Goal: Obtain resource: Obtain resource

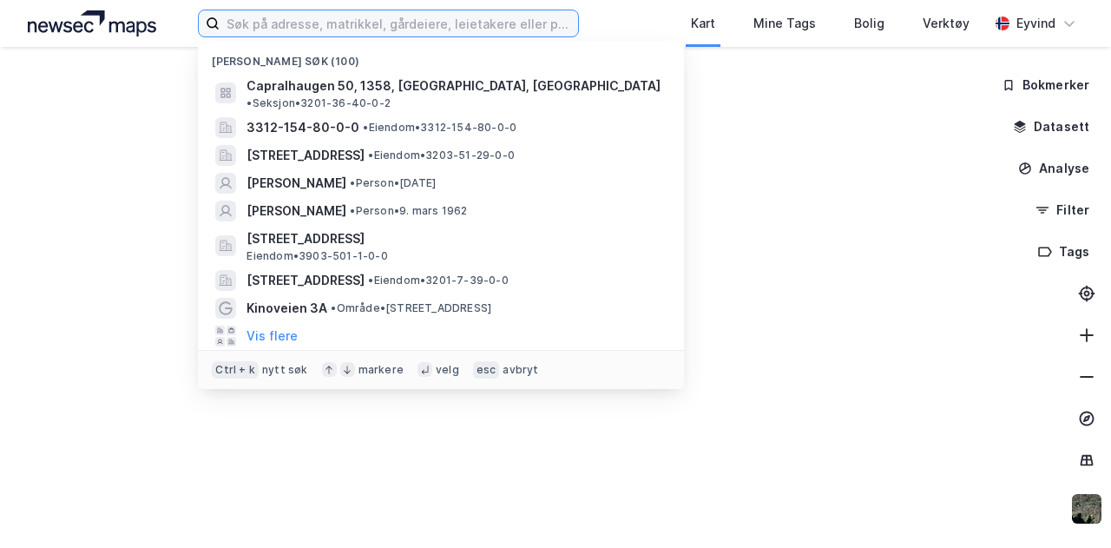
click at [352, 21] on input at bounding box center [399, 23] width 358 height 26
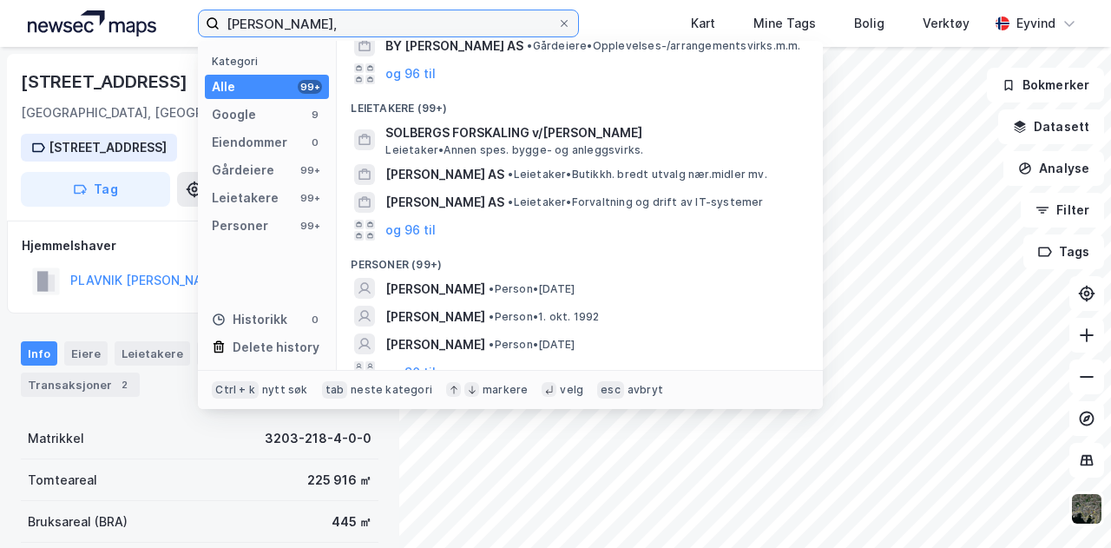
scroll to position [281, 0]
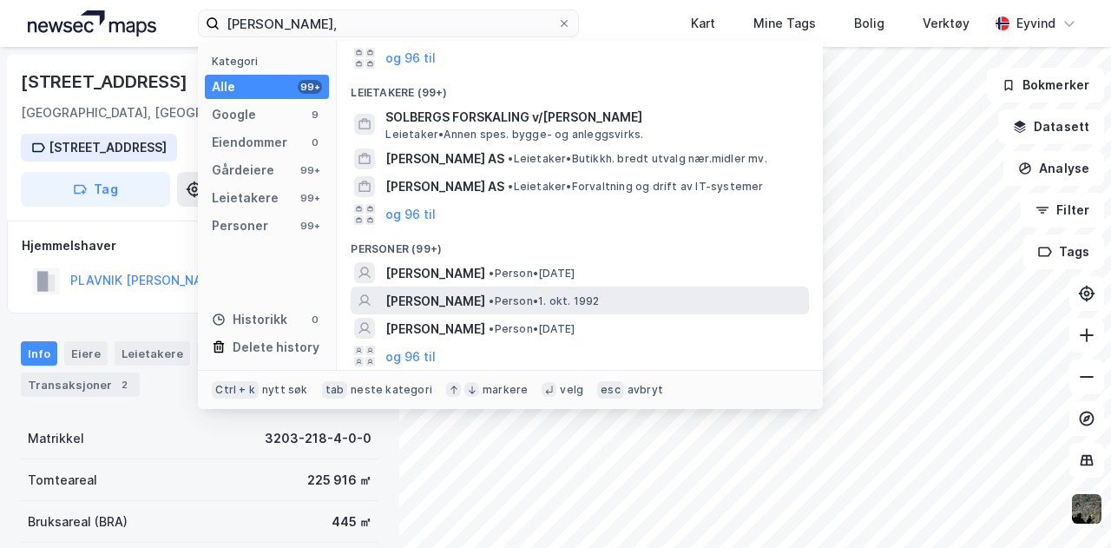
click at [494, 295] on span "•" at bounding box center [491, 300] width 5 height 13
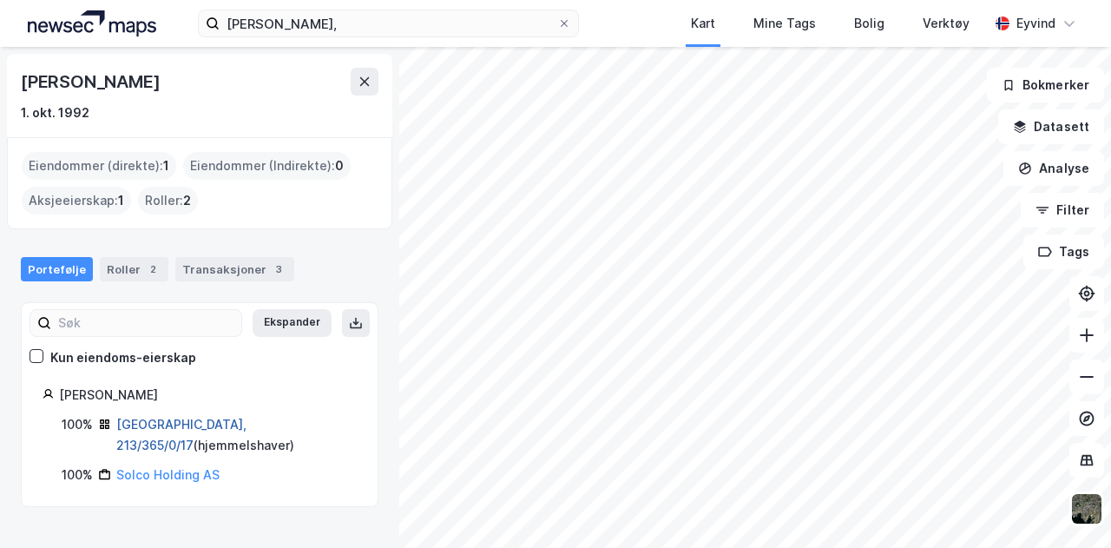
click at [178, 424] on link "[GEOGRAPHIC_DATA], 213/365/0/17" at bounding box center [181, 435] width 130 height 36
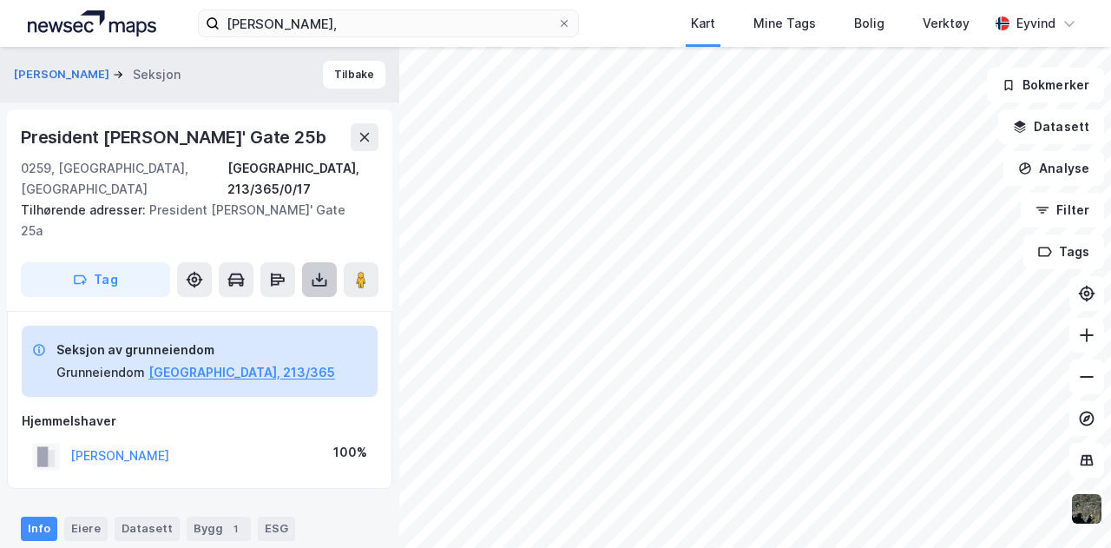
click at [318, 271] on icon at bounding box center [319, 279] width 17 height 17
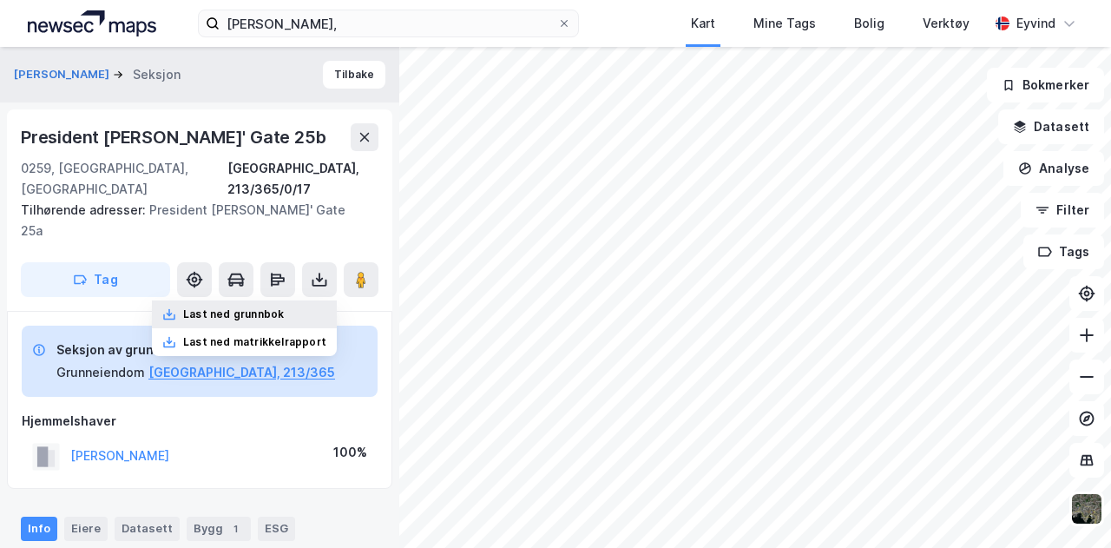
click at [295, 300] on div "Last ned grunnbok" at bounding box center [244, 314] width 185 height 28
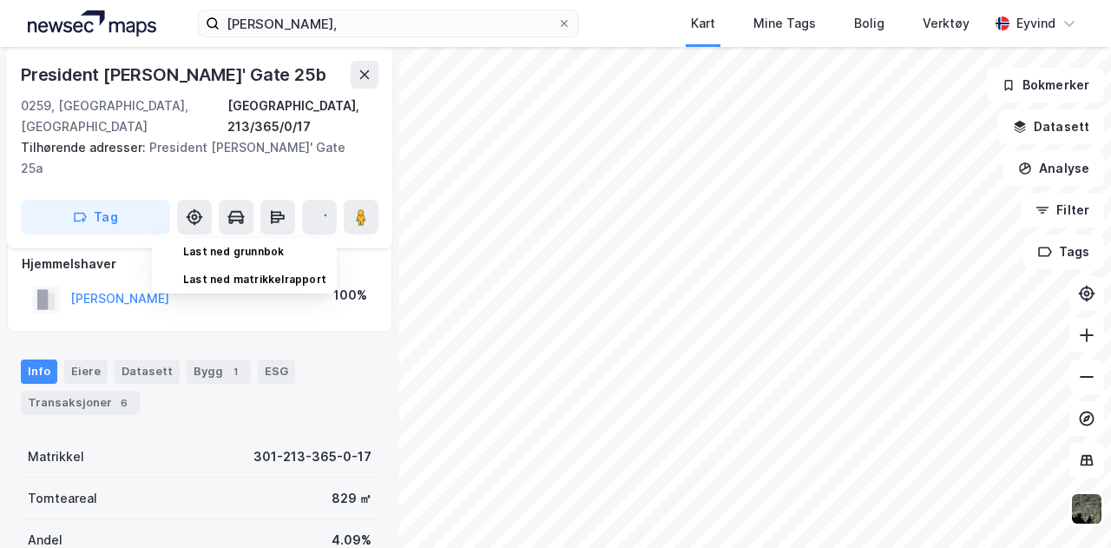
scroll to position [158, 0]
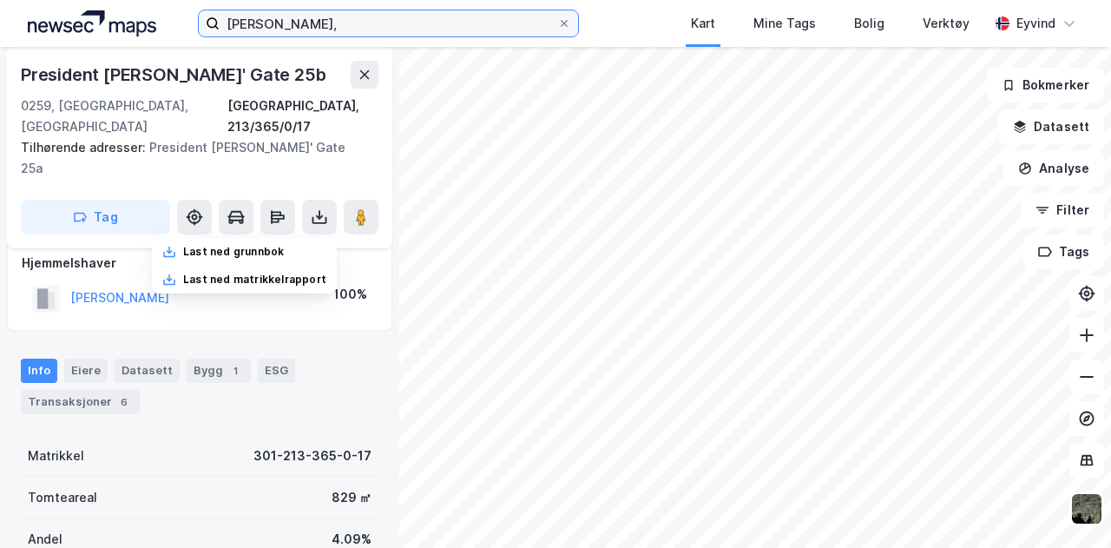
click at [339, 23] on input "[PERSON_NAME]," at bounding box center [388, 23] width 337 height 26
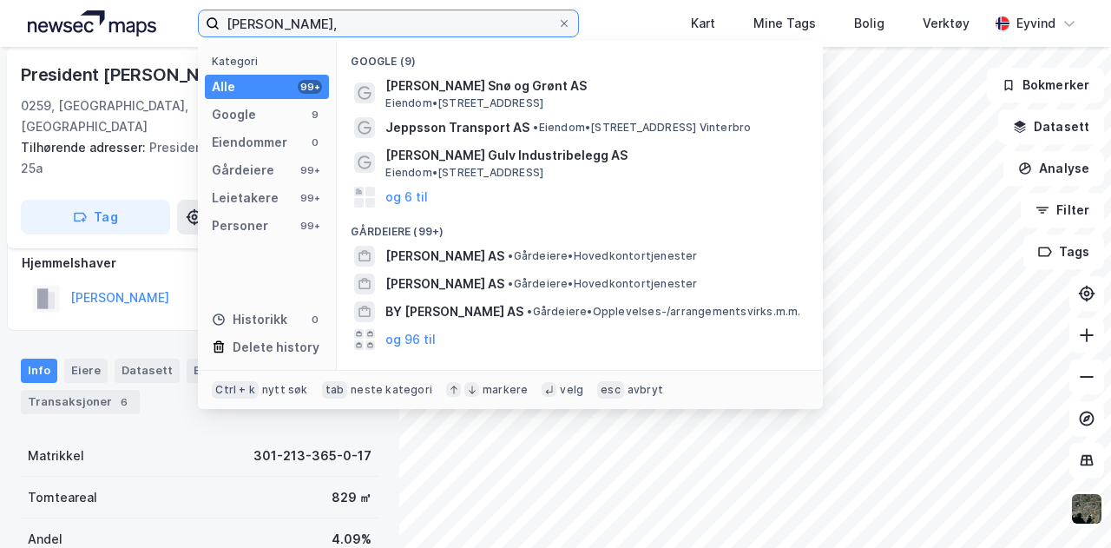
drag, startPoint x: 356, startPoint y: 29, endPoint x: 46, endPoint y: 25, distance: 309.9
click at [46, 25] on div "[PERSON_NAME], Kategori Alle 99+ Google 9 Eiendommer 0 Gårdeiere 99+ Leietakere…" at bounding box center [555, 23] width 1111 height 47
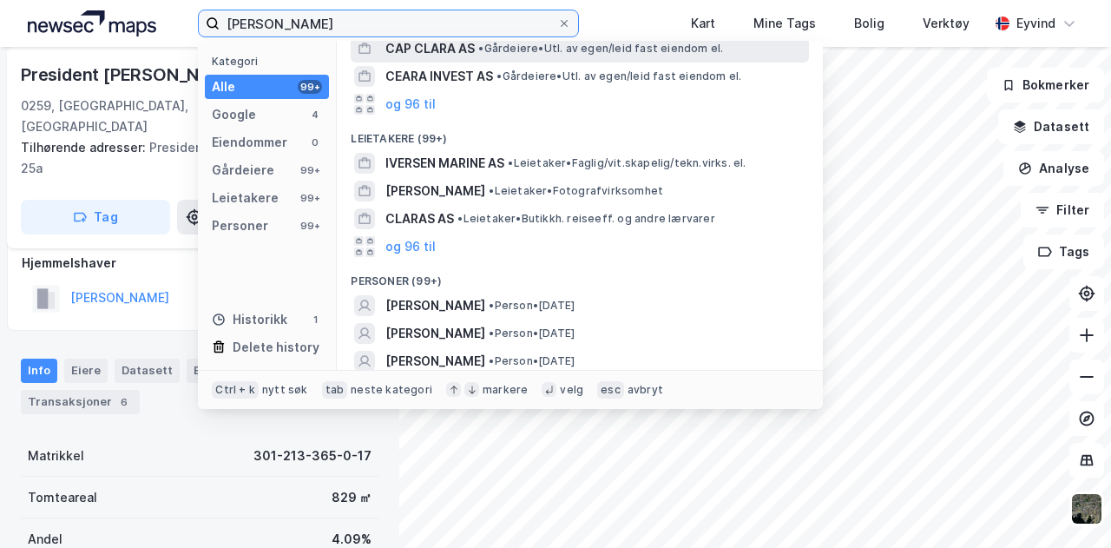
scroll to position [208, 0]
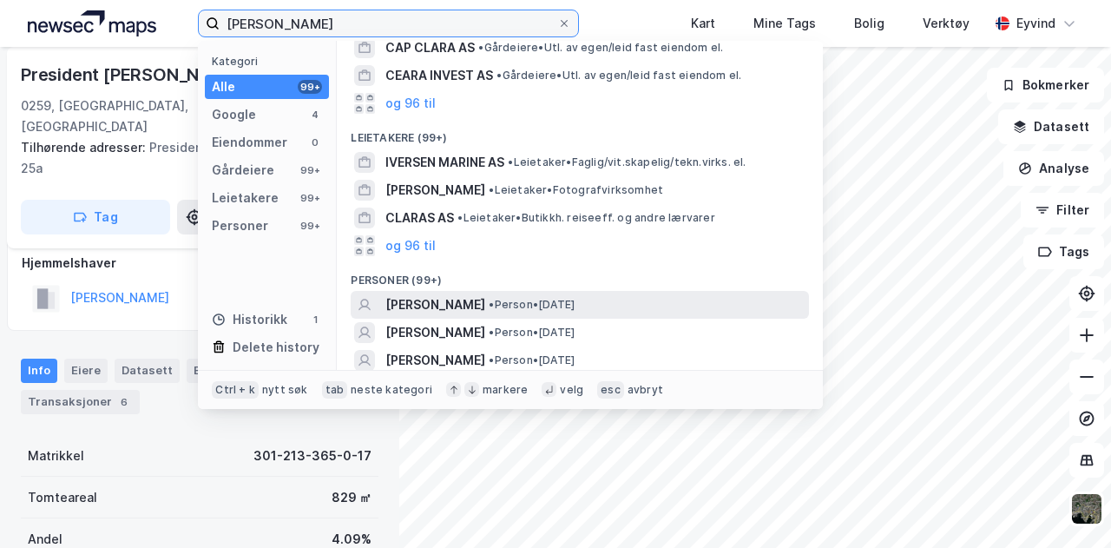
type input "[PERSON_NAME]"
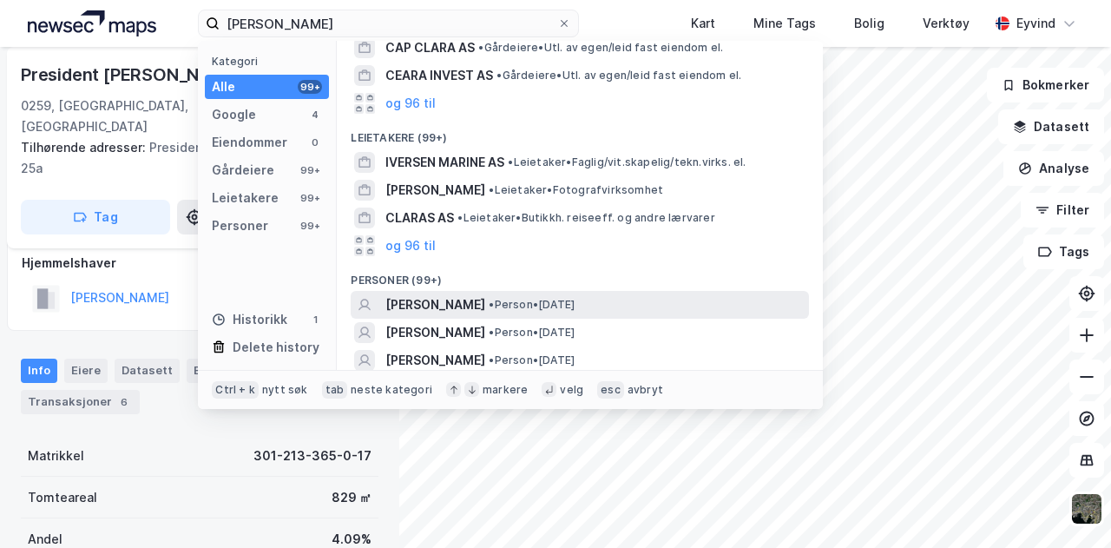
click at [476, 300] on span "[PERSON_NAME]" at bounding box center [435, 304] width 100 height 21
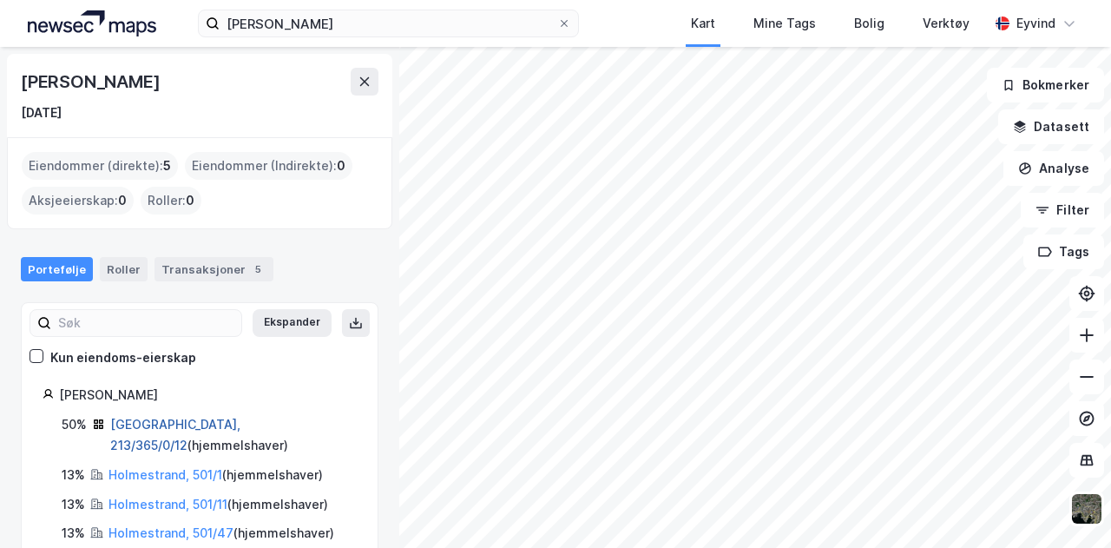
click at [189, 421] on link "[GEOGRAPHIC_DATA], 213/365/0/12" at bounding box center [175, 435] width 130 height 36
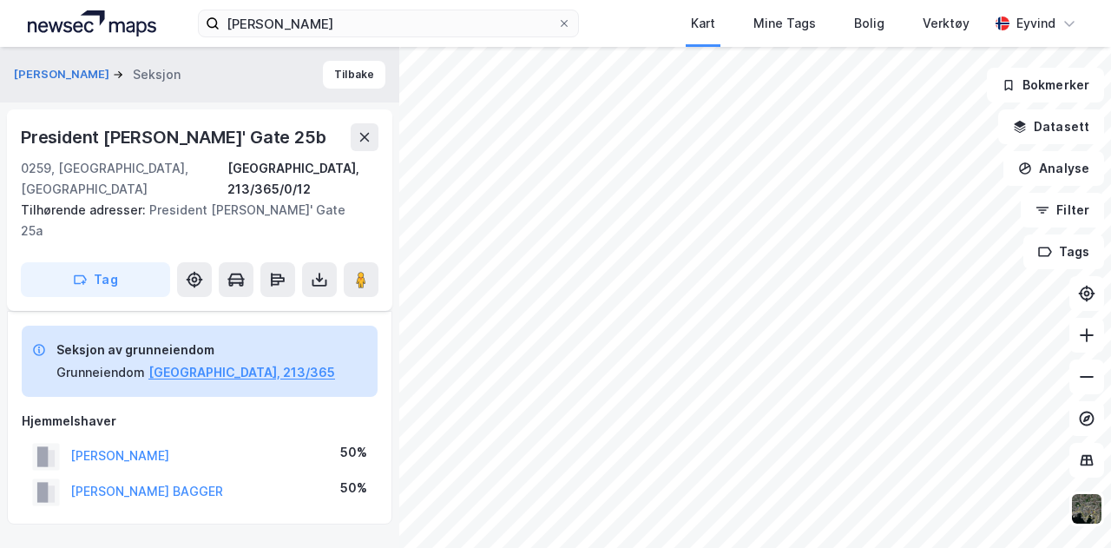
scroll to position [158, 0]
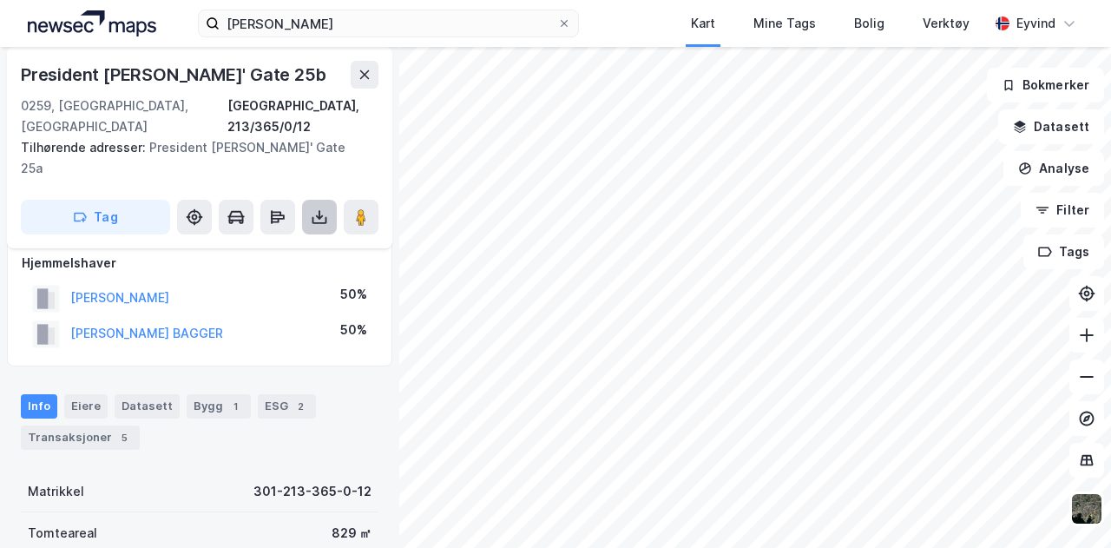
click at [313, 200] on button at bounding box center [319, 217] width 35 height 35
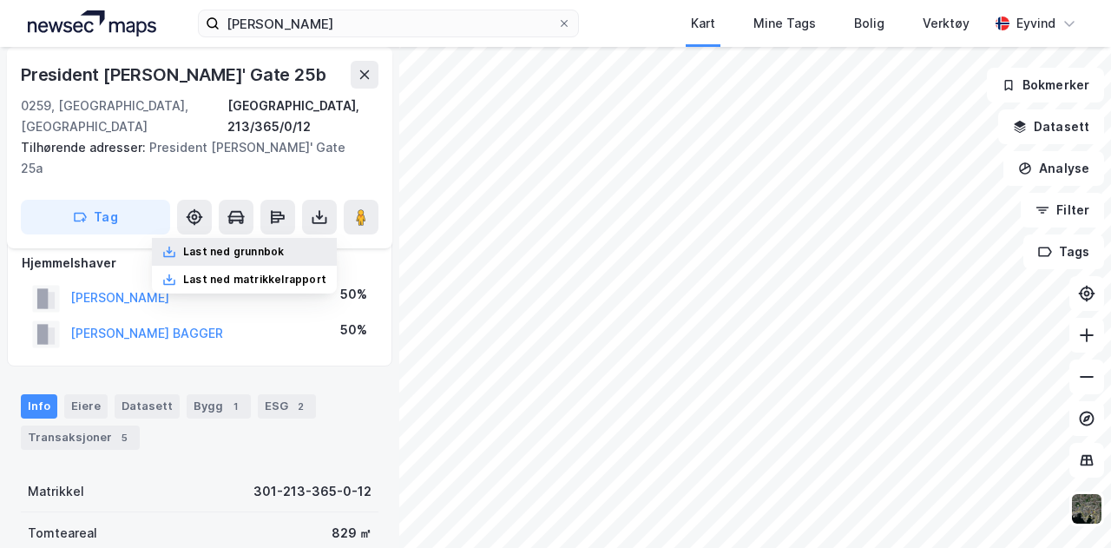
click at [273, 245] on div "Last ned grunnbok" at bounding box center [233, 252] width 101 height 14
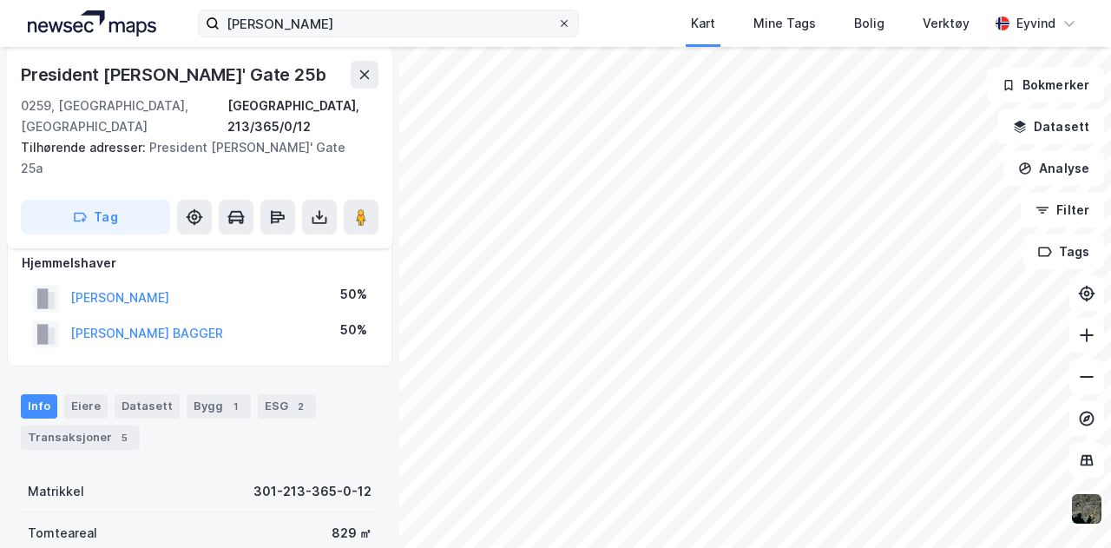
click at [569, 27] on icon at bounding box center [564, 23] width 10 height 10
click at [556, 27] on input "[PERSON_NAME]" at bounding box center [388, 23] width 337 height 26
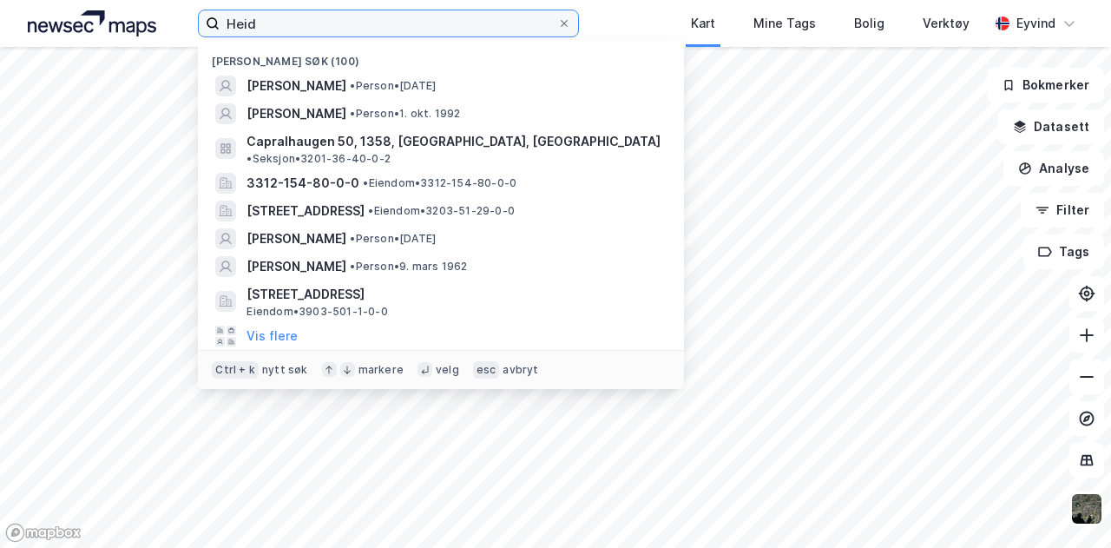
type input "[PERSON_NAME]"
